Goal: Information Seeking & Learning: Learn about a topic

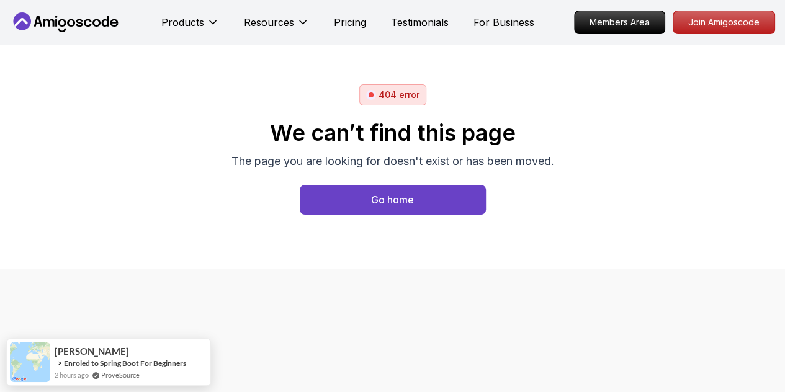
click at [457, 99] on div "404 error We can’t find this page The page you are looking for doesn't exist or…" at bounding box center [392, 156] width 785 height 145
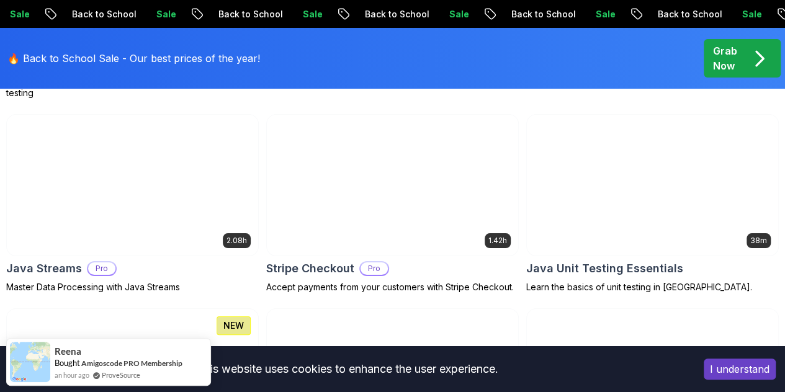
scroll to position [2342, 0]
